Goal: Use online tool/utility: Use online tool/utility

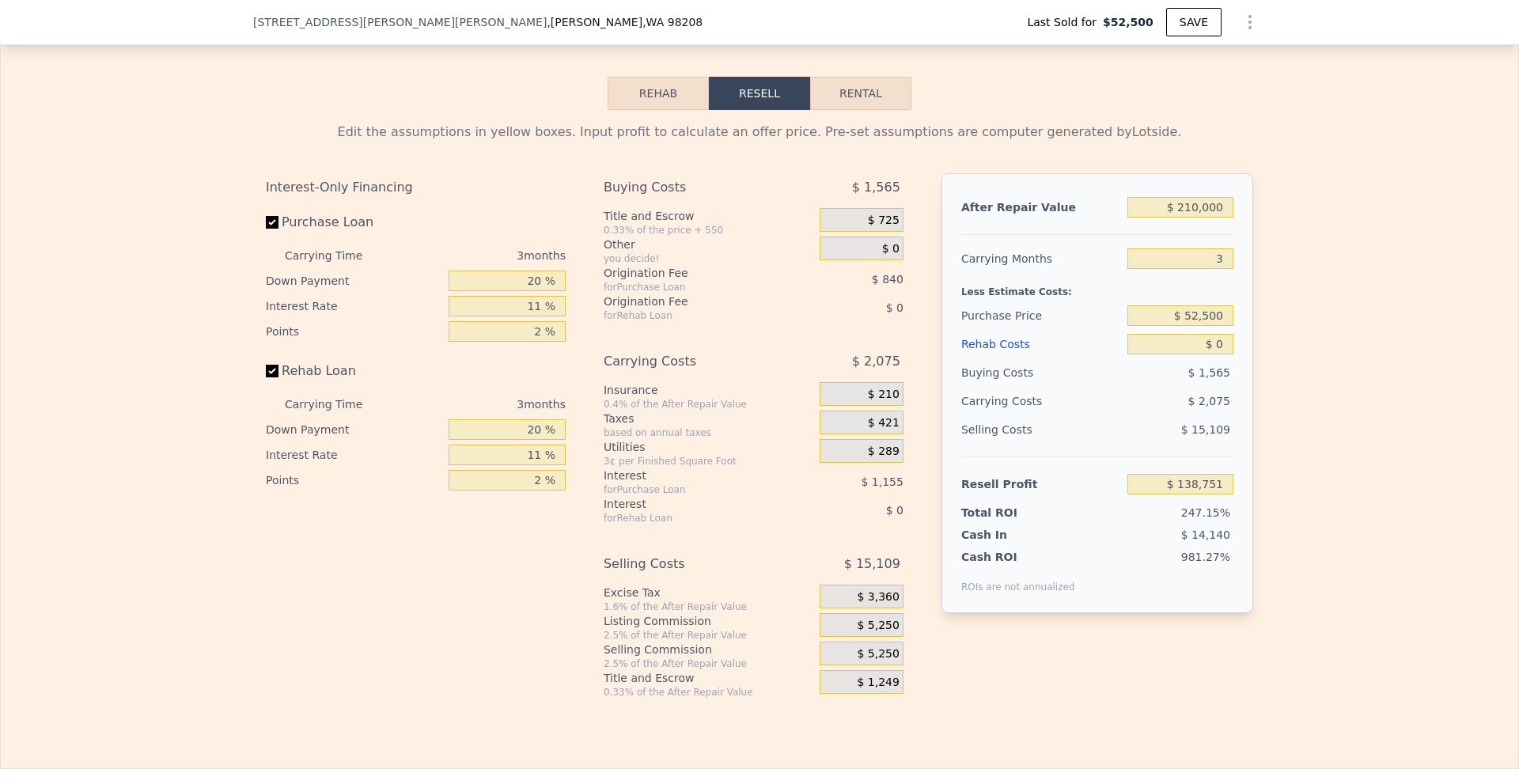
scroll to position [0, 7]
drag, startPoint x: 1205, startPoint y: 266, endPoint x: 1256, endPoint y: 266, distance: 51.0
click at [1256, 266] on div "Edit the assumptions in yellow boxes. Input profit to calculate an offer price.…" at bounding box center [759, 405] width 1013 height 589
type input "8"
type input "$ 135,293"
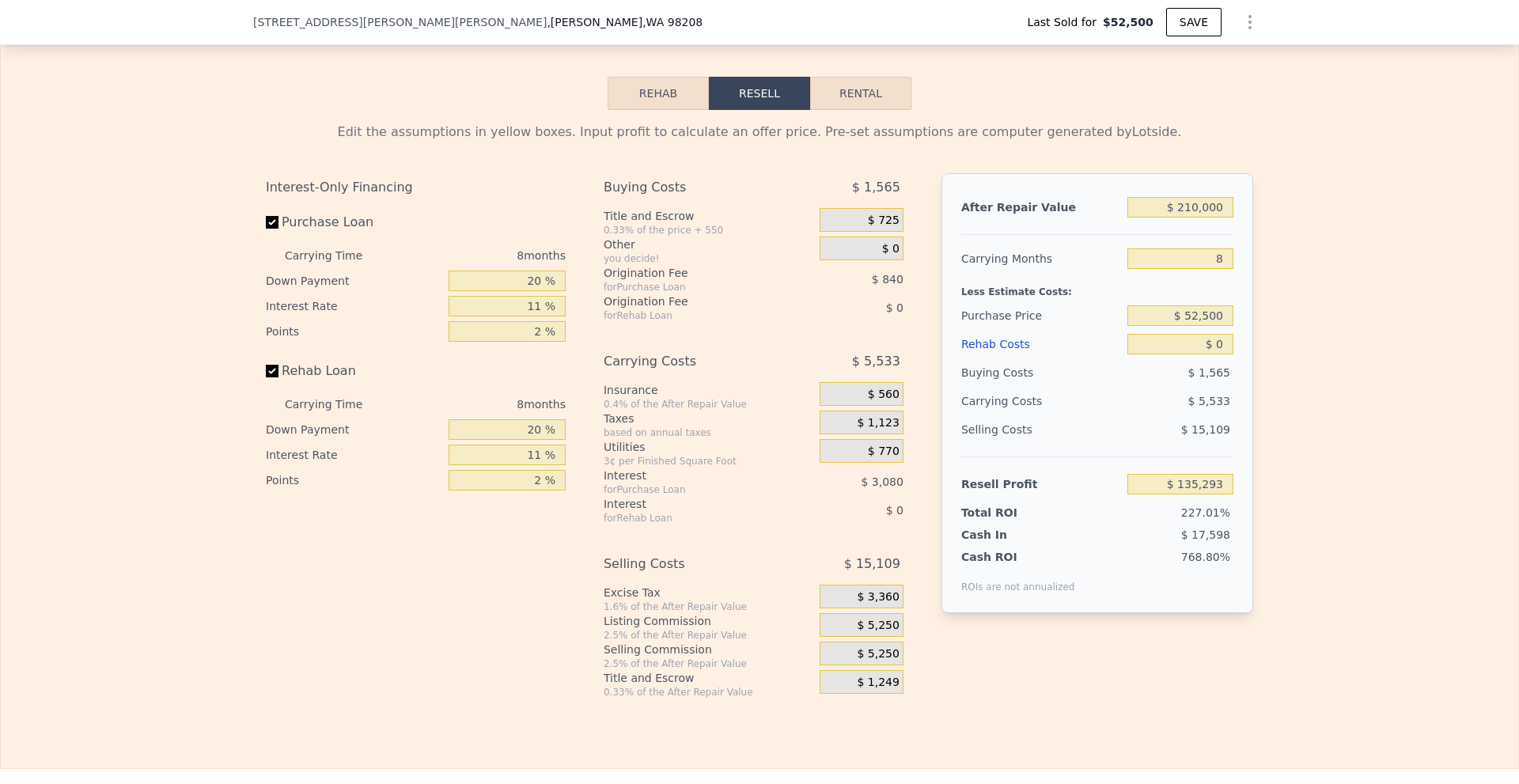
type input "8"
click at [1267, 286] on div "Edit the assumptions in yellow boxes. Input profit to calculate an offer price.…" at bounding box center [759, 405] width 1517 height 589
click at [531, 284] on input "20 %" at bounding box center [507, 280] width 117 height 20
type input "10 %"
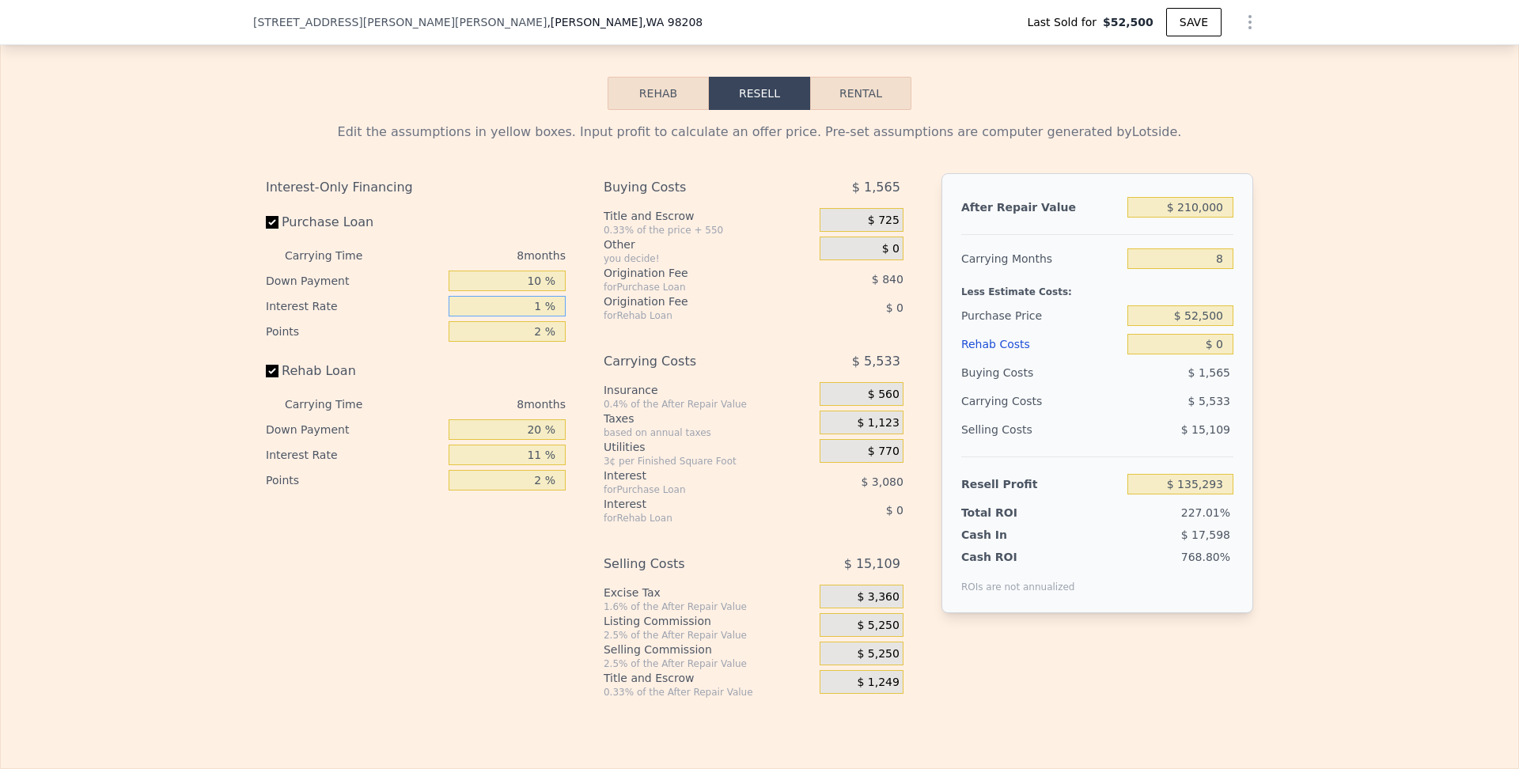
type input "10 %"
type input "1 %"
type input "$ 135,588"
type input "10 %"
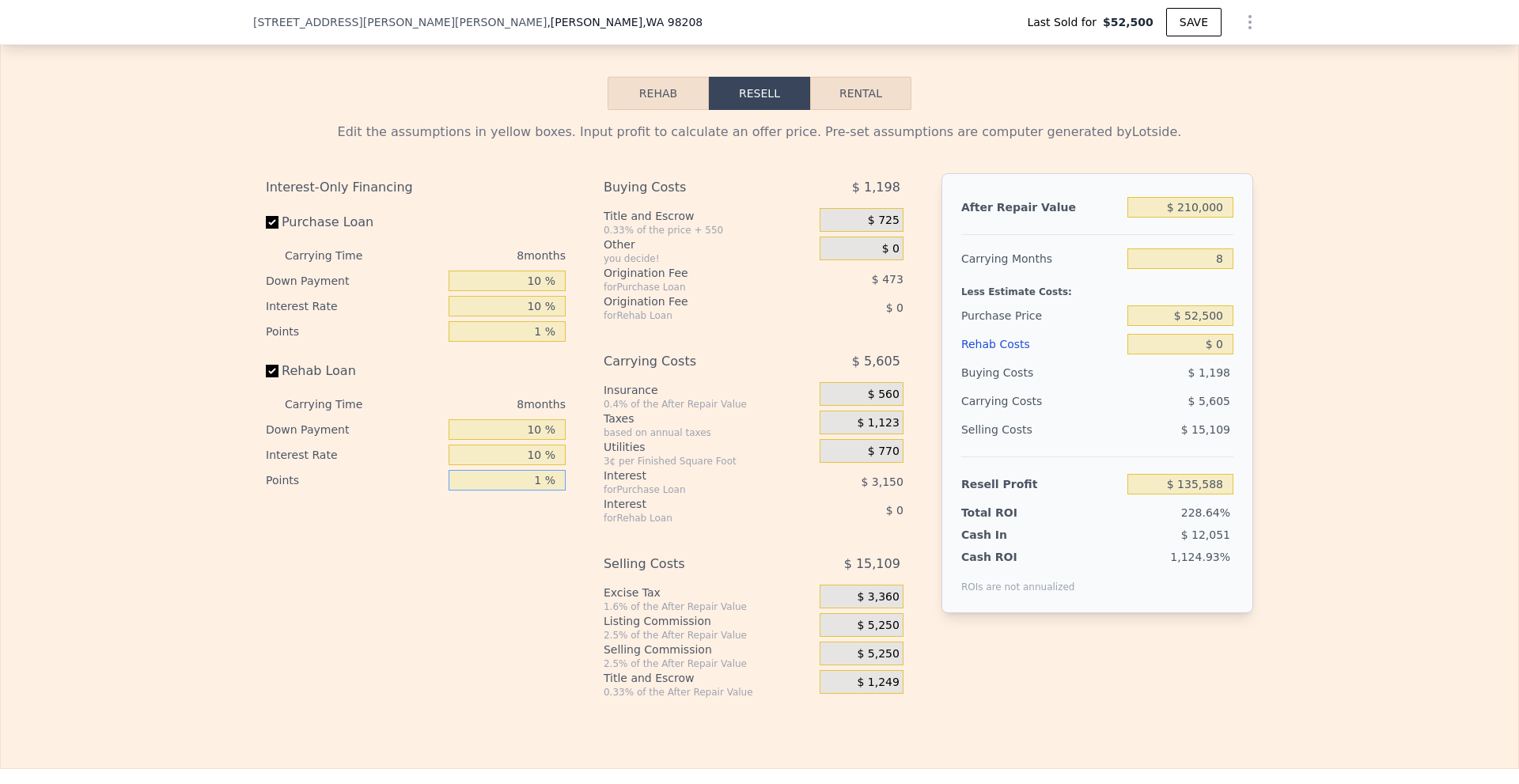
type input "1 %"
click at [884, 632] on span "$ 5,250" at bounding box center [877, 626] width 42 height 14
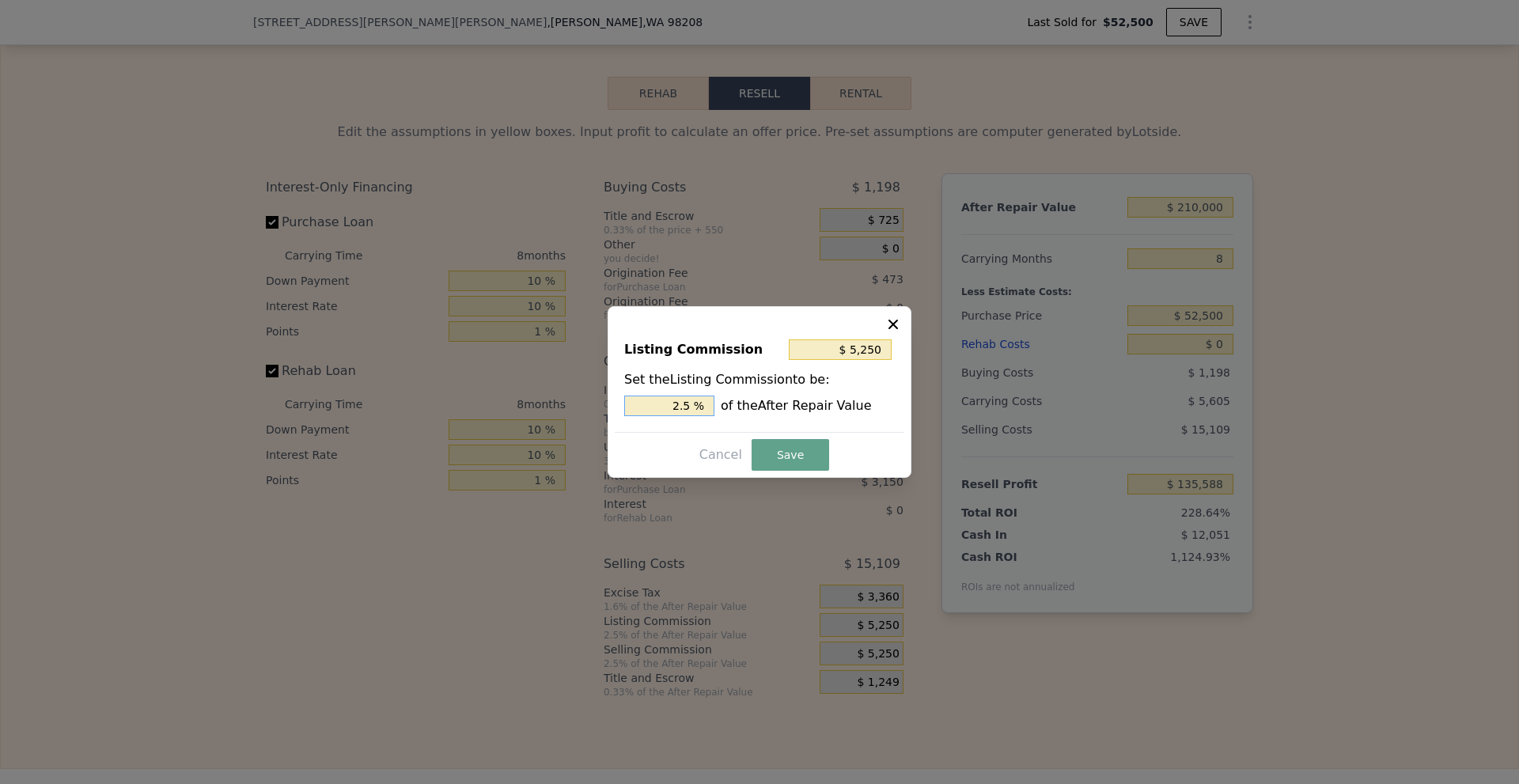
drag, startPoint x: 679, startPoint y: 404, endPoint x: 737, endPoint y: 406, distance: 58.0
click at [737, 406] on div "2.5 % of the After Repair Value" at bounding box center [759, 406] width 270 height 20
type input "$ 4,200"
type input "2 %"
click at [789, 455] on button "Save" at bounding box center [790, 455] width 77 height 32
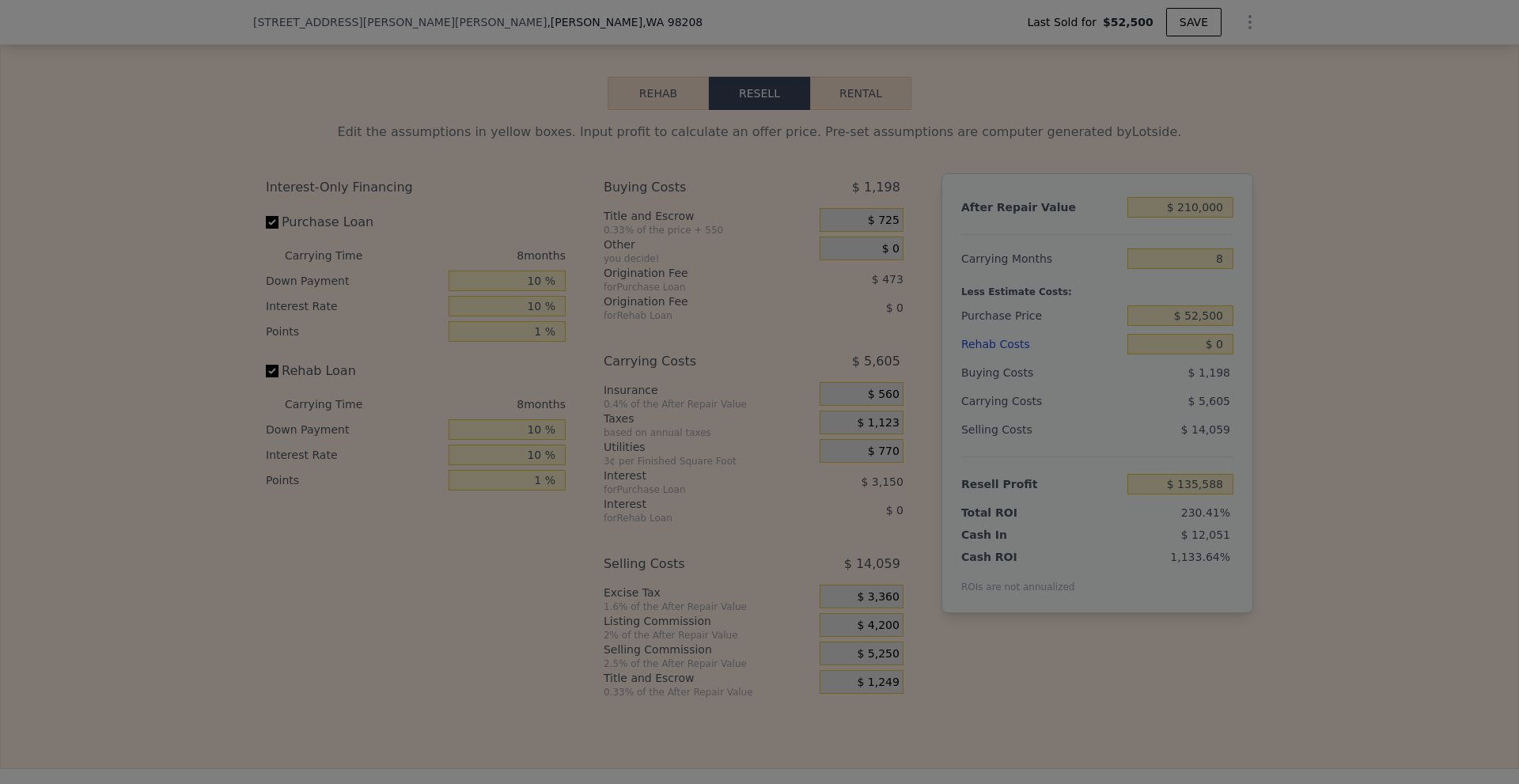
type input "$ 136,638"
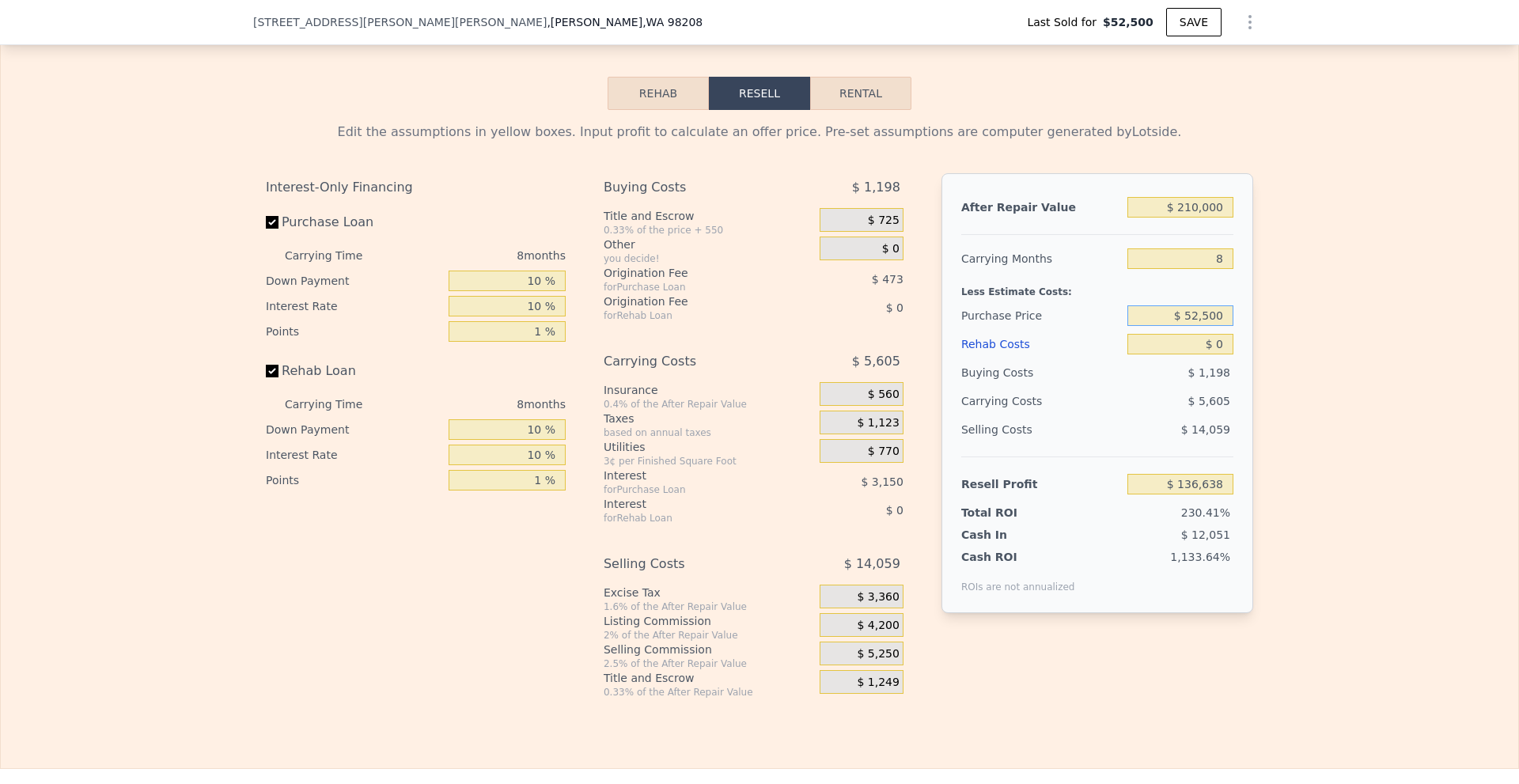
drag, startPoint x: 1187, startPoint y: 324, endPoint x: 1224, endPoint y: 322, distance: 37.1
click at [1224, 322] on input "$ 52,500" at bounding box center [1180, 315] width 106 height 20
type input "$ 130,000"
click at [1289, 309] on div "Edit the assumptions in yellow boxes. Input profit to calculate an offer price.…" at bounding box center [759, 405] width 1517 height 589
type input "$ 53,535"
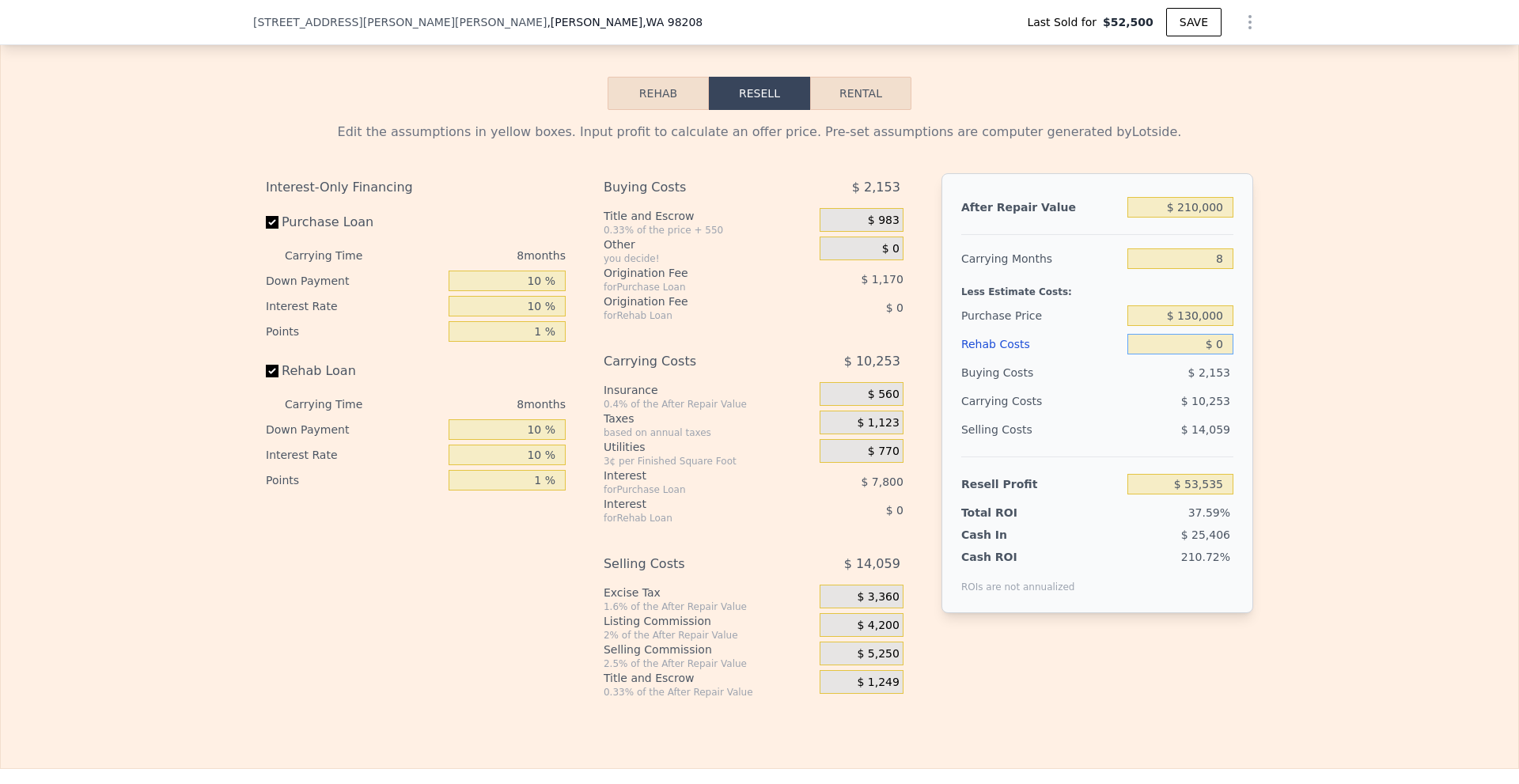
drag, startPoint x: 1211, startPoint y: 349, endPoint x: 1221, endPoint y: 350, distance: 10.0
click at [1221, 350] on input "$ 0" at bounding box center [1180, 344] width 106 height 20
type input "$ 40,000"
type input "$ 10,775"
type input "$ 40,000"
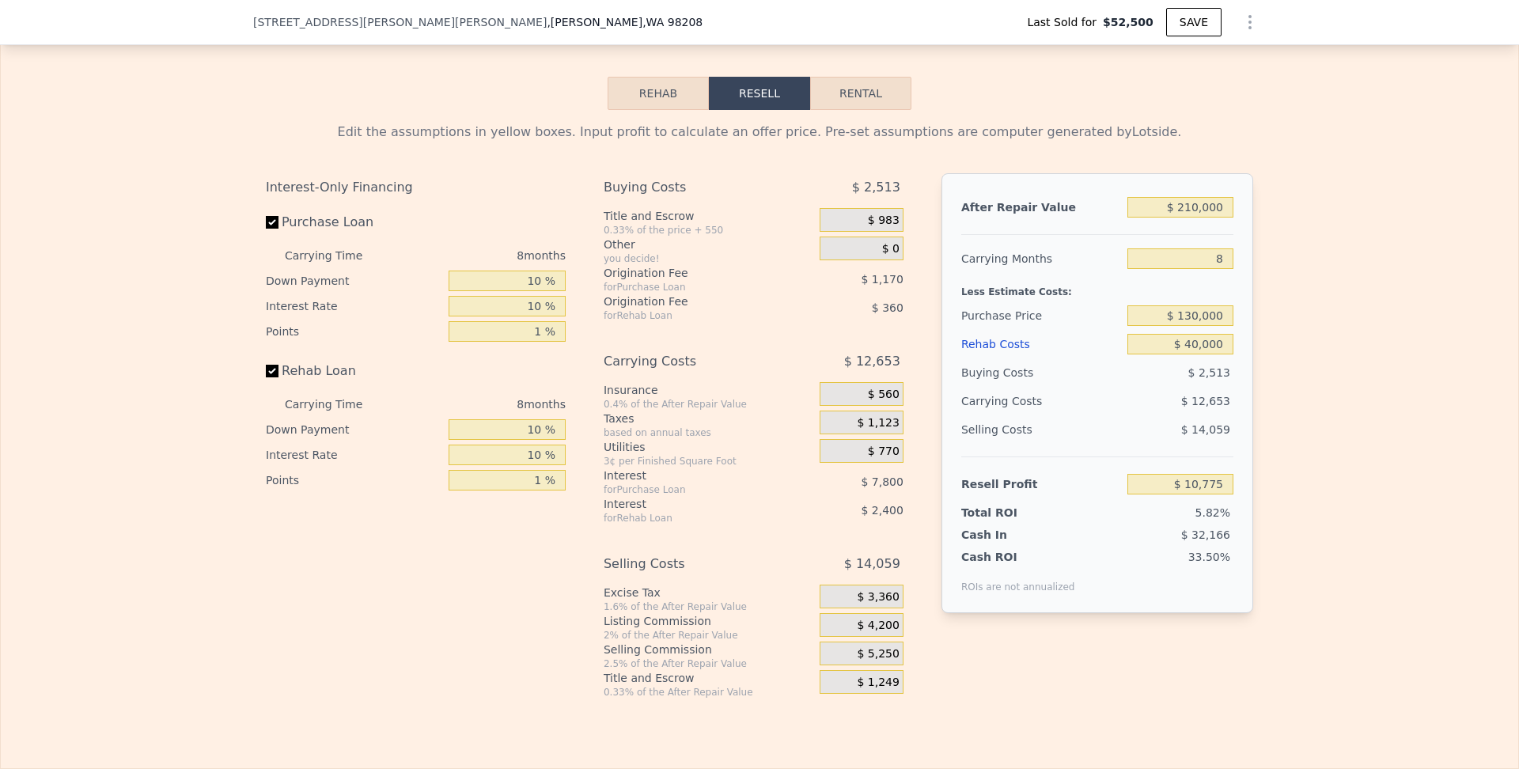
click at [1321, 364] on div "Edit the assumptions in yellow boxes. Input profit to calculate an offer price.…" at bounding box center [759, 405] width 1517 height 589
click at [1190, 324] on input "$ 130,000" at bounding box center [1180, 315] width 106 height 20
type input "$ 120,000"
click at [1296, 333] on div "Edit the assumptions in yellow boxes. Input profit to calculate an offer price.…" at bounding box center [759, 405] width 1517 height 589
type input "$ 21,498"
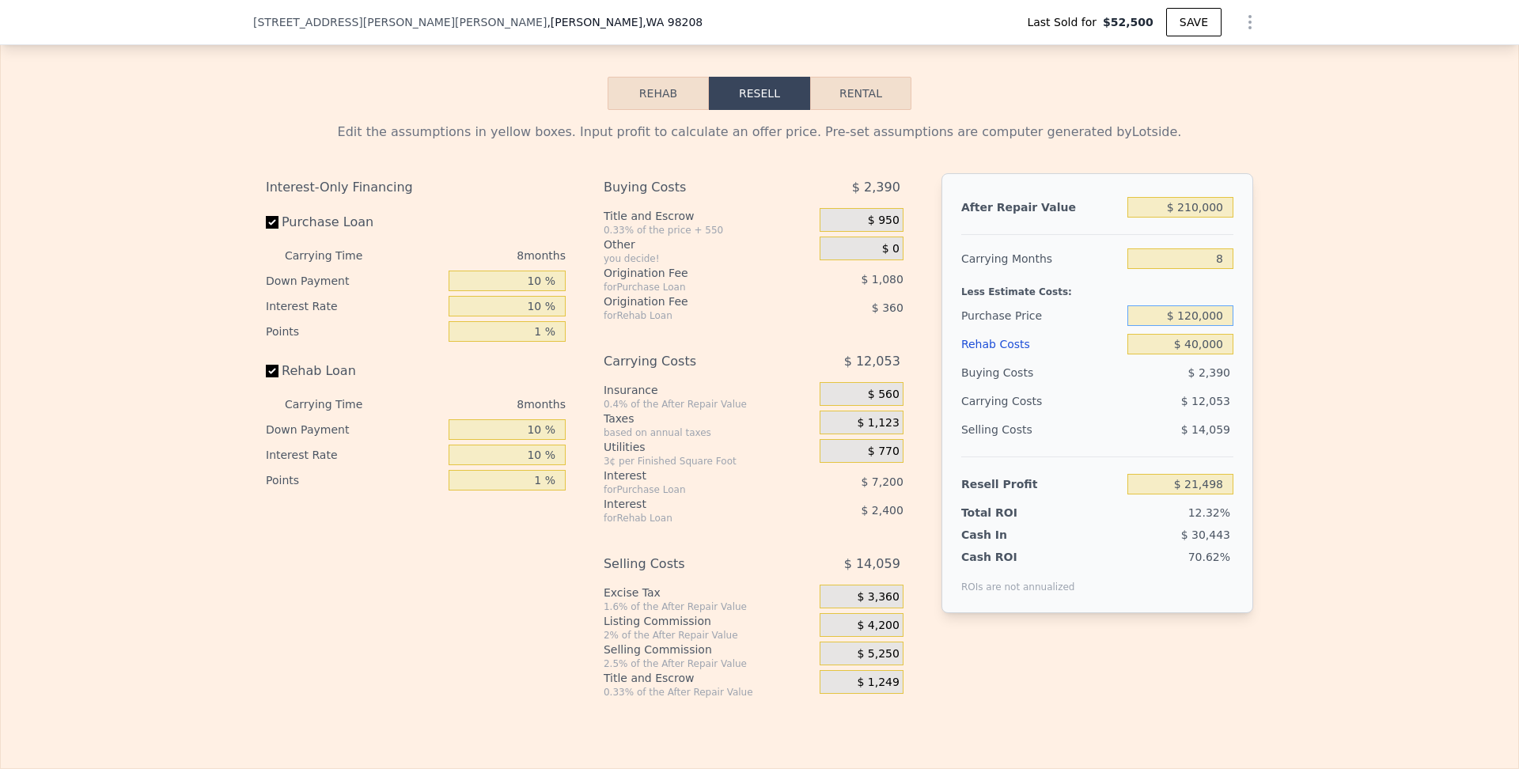
click at [1189, 324] on input "$ 120,000" at bounding box center [1180, 315] width 106 height 20
type input "$ 100,000"
click at [1427, 345] on div "Edit the assumptions in yellow boxes. Input profit to calculate an offer price.…" at bounding box center [759, 405] width 1517 height 589
type input "$ 42,945"
click at [1188, 322] on input "$ 100,000" at bounding box center [1180, 315] width 106 height 20
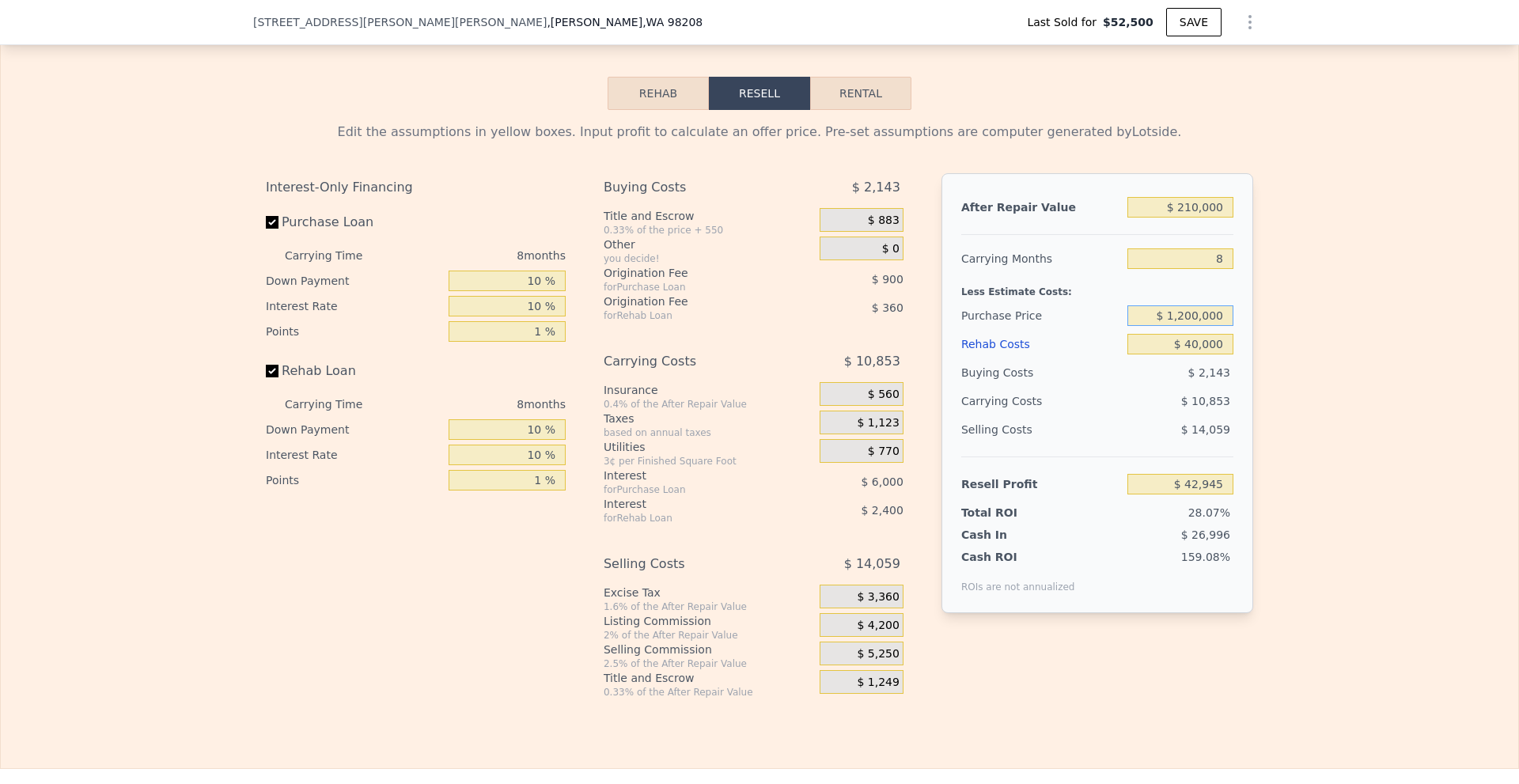
click at [1190, 322] on input "$ 1,200,000" at bounding box center [1180, 315] width 106 height 20
type input "$ 120,000"
click at [1387, 307] on div "Edit the assumptions in yellow boxes. Input profit to calculate an offer price.…" at bounding box center [759, 405] width 1517 height 589
type input "$ 21,498"
drag, startPoint x: 1186, startPoint y: 322, endPoint x: 1196, endPoint y: 322, distance: 10.0
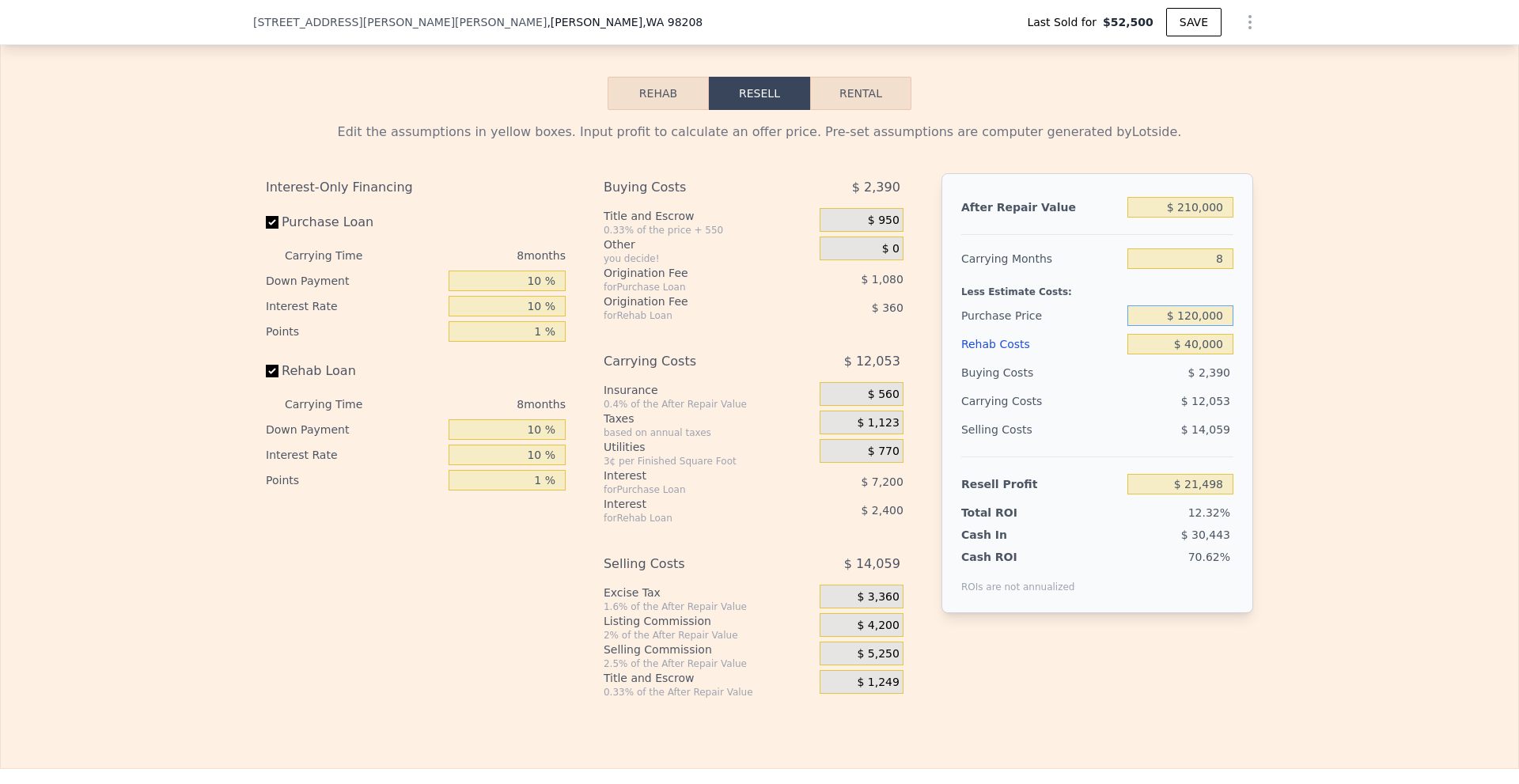
click at [1196, 322] on input "$ 120,000" at bounding box center [1180, 315] width 106 height 20
type input "$ 115,000"
click at [1322, 360] on div "Edit the assumptions in yellow boxes. Input profit to calculate an offer price.…" at bounding box center [759, 405] width 1517 height 589
type input "$ 26,856"
drag, startPoint x: 593, startPoint y: 138, endPoint x: 622, endPoint y: 141, distance: 29.2
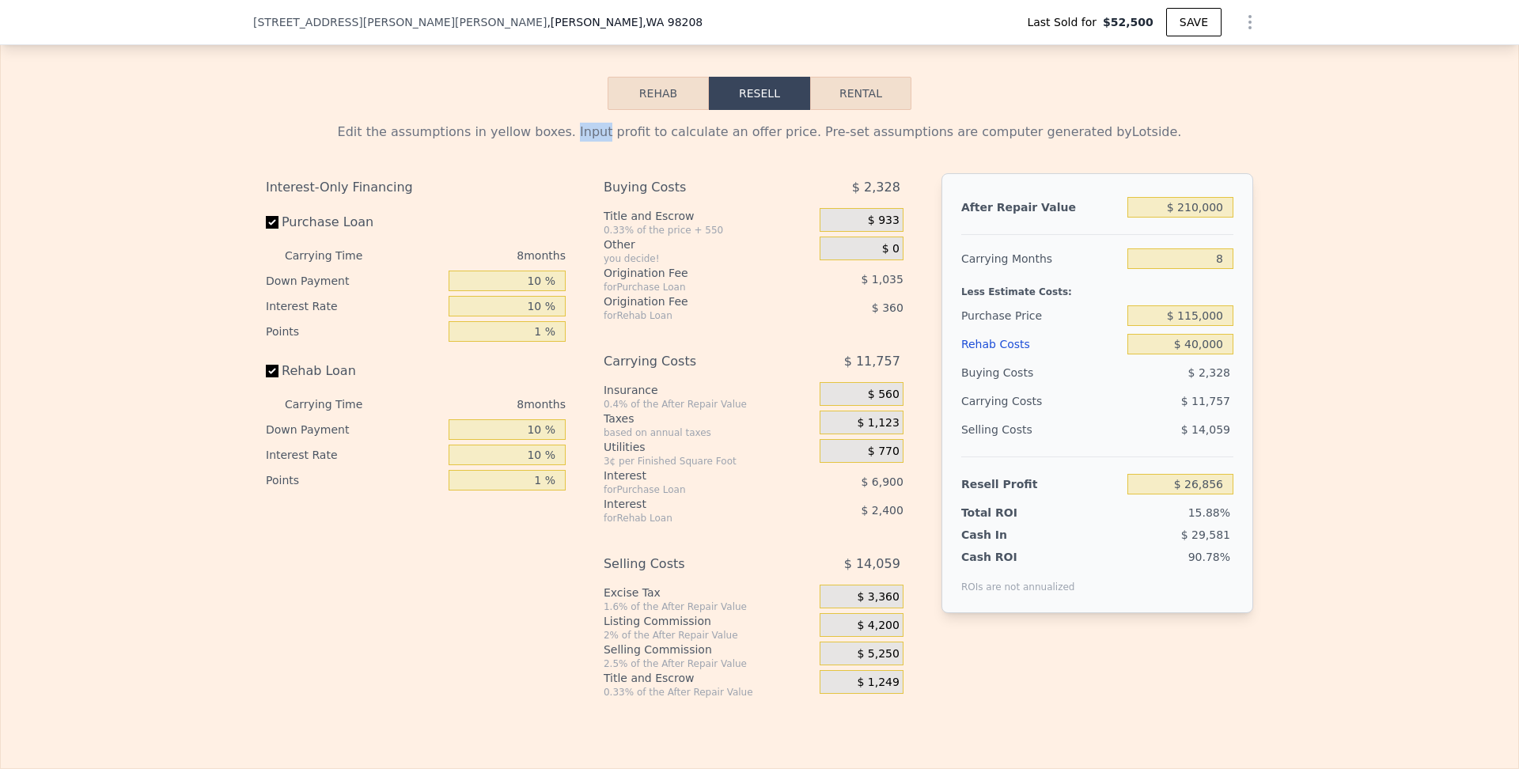
click at [622, 141] on div "Edit the assumptions in yellow boxes. Input profit to calculate an offer price.…" at bounding box center [759, 132] width 987 height 19
drag, startPoint x: 629, startPoint y: 142, endPoint x: 653, endPoint y: 142, distance: 24.0
click at [652, 142] on div "Edit the assumptions in yellow boxes. Input profit to calculate an offer price.…" at bounding box center [759, 132] width 987 height 19
drag, startPoint x: 659, startPoint y: 142, endPoint x: 633, endPoint y: 141, distance: 26.0
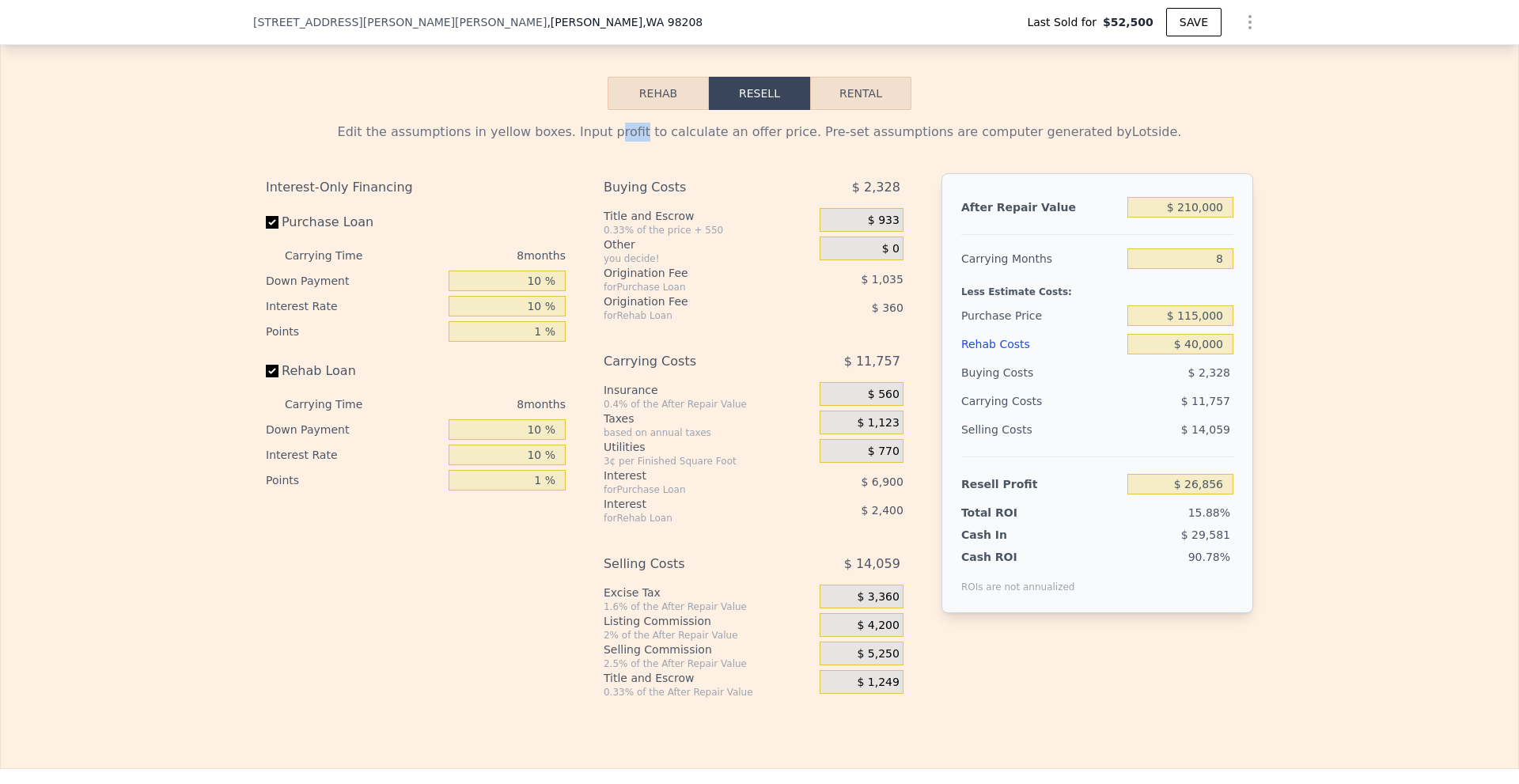
click at [633, 141] on div "Edit the assumptions in yellow boxes. Input profit to calculate an offer price.…" at bounding box center [759, 132] width 987 height 19
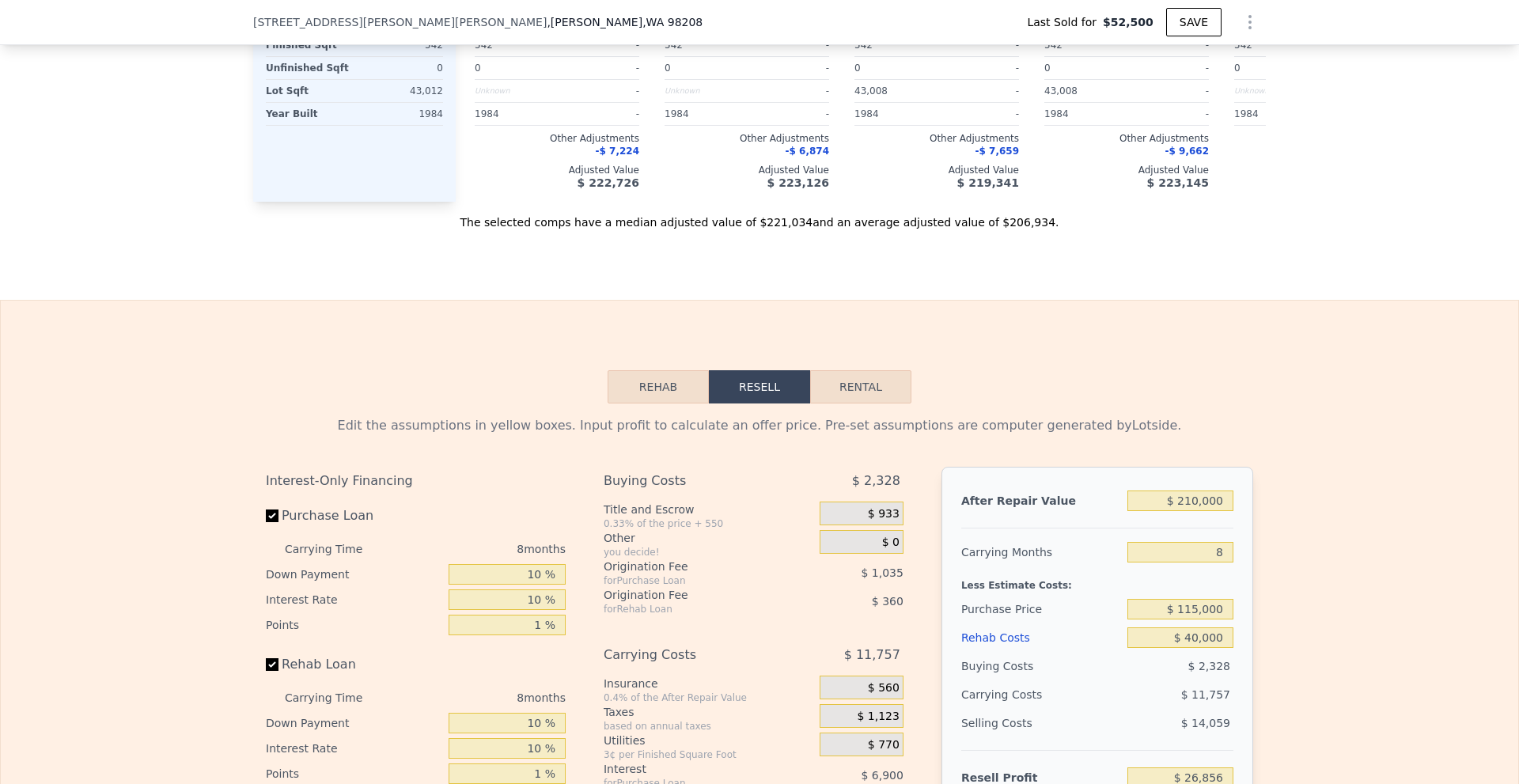
scroll to position [2447, 0]
